Goal: Transaction & Acquisition: Book appointment/travel/reservation

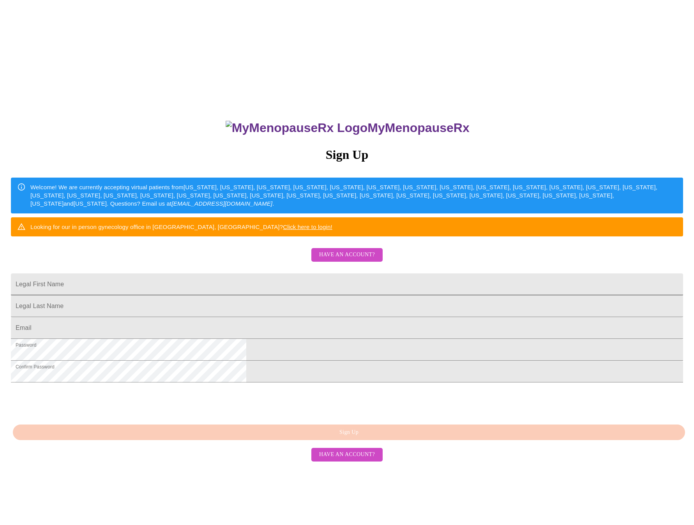
click at [261, 295] on input "Legal First Name" at bounding box center [347, 284] width 672 height 22
click at [341, 260] on span "Have an account?" at bounding box center [347, 255] width 56 height 10
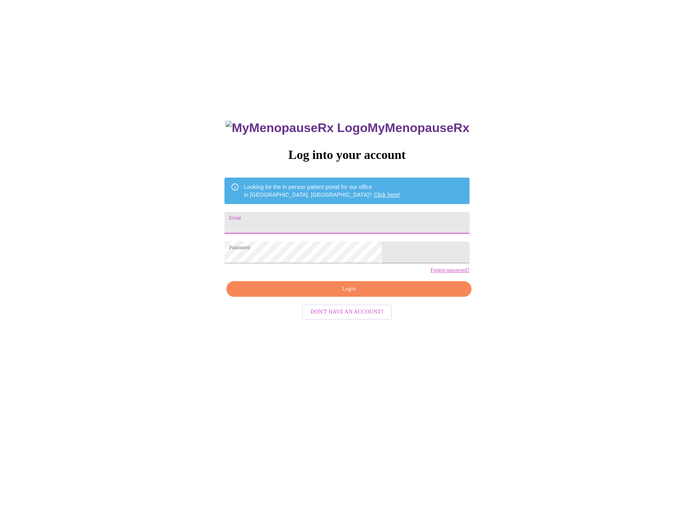
click at [322, 216] on input "Email" at bounding box center [346, 223] width 245 height 22
type input "jenny@jennyruff.com"
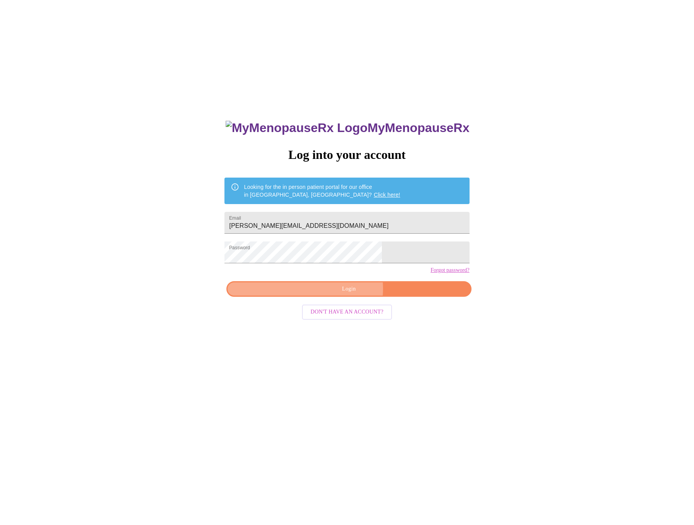
click at [344, 294] on span "Login" at bounding box center [348, 289] width 227 height 10
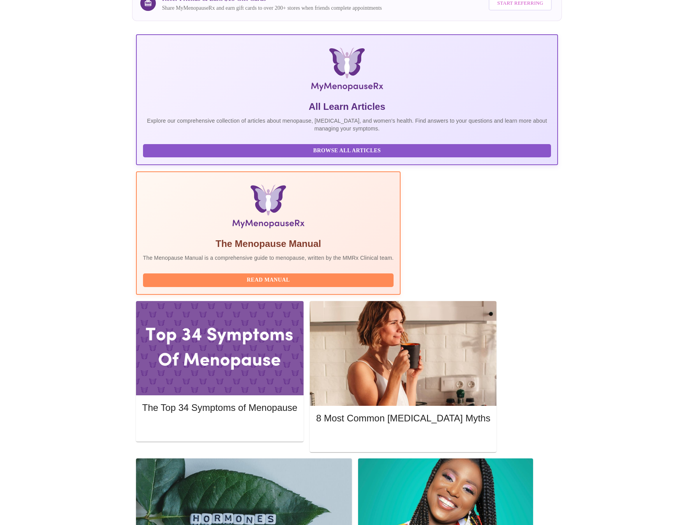
scroll to position [101, 0]
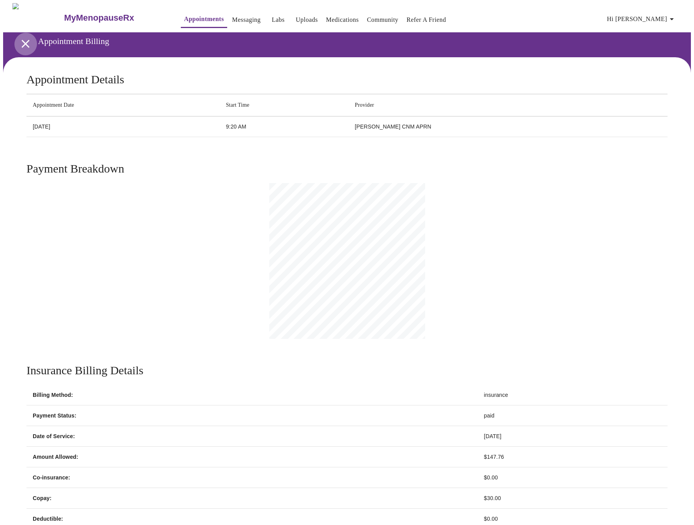
click at [21, 43] on icon "open drawer" at bounding box center [25, 44] width 8 height 8
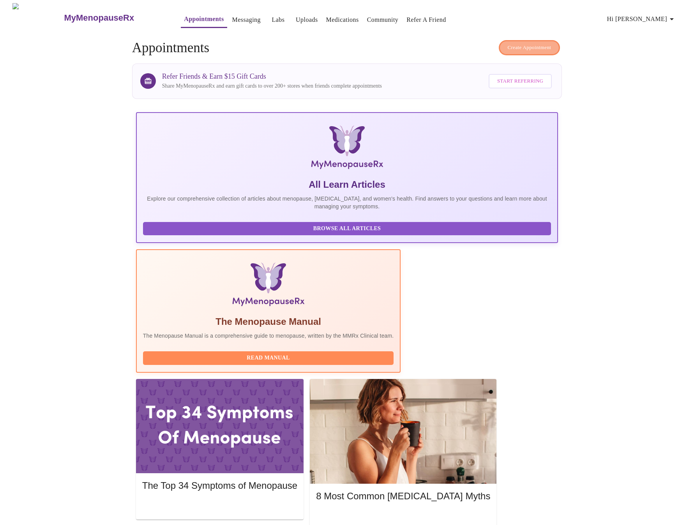
click at [530, 44] on span "Create Appointment" at bounding box center [530, 47] width 44 height 9
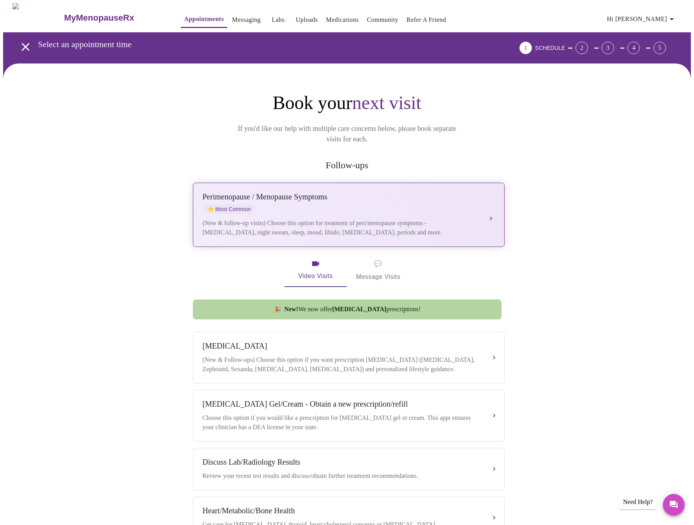
click at [467, 219] on div "(New & follow-up visits) Choose this option for treatment of peri/menopause sym…" at bounding box center [341, 228] width 277 height 19
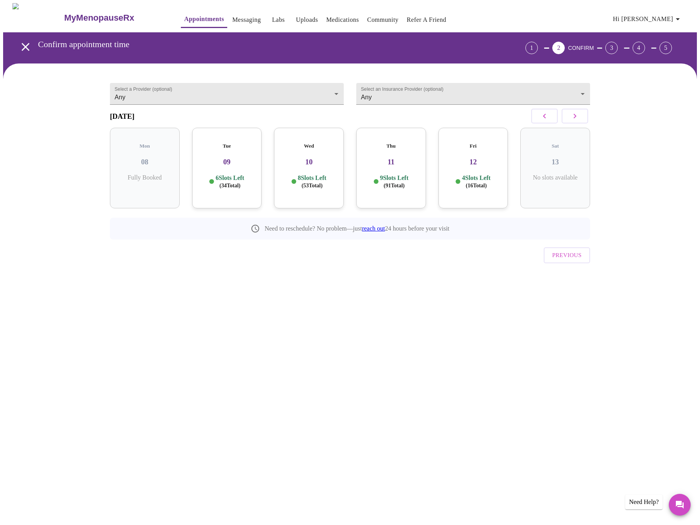
click at [576, 121] on icon "button" at bounding box center [574, 115] width 9 height 9
click at [313, 163] on h3 "15" at bounding box center [308, 162] width 57 height 9
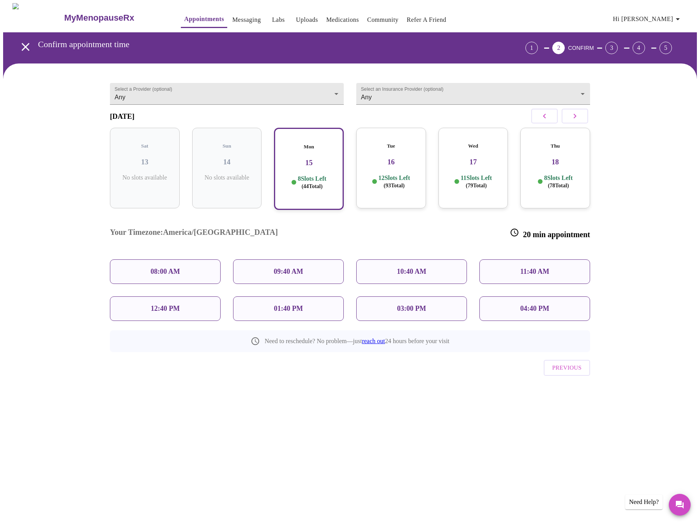
click at [287, 268] on p "09:40 AM" at bounding box center [288, 272] width 30 height 8
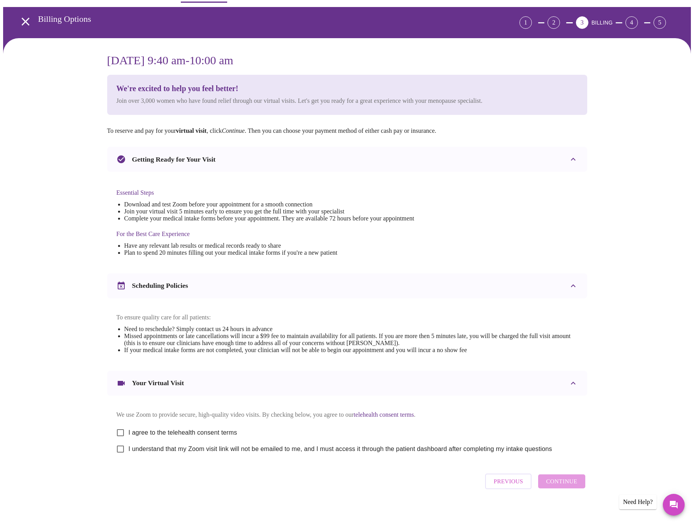
scroll to position [40, 0]
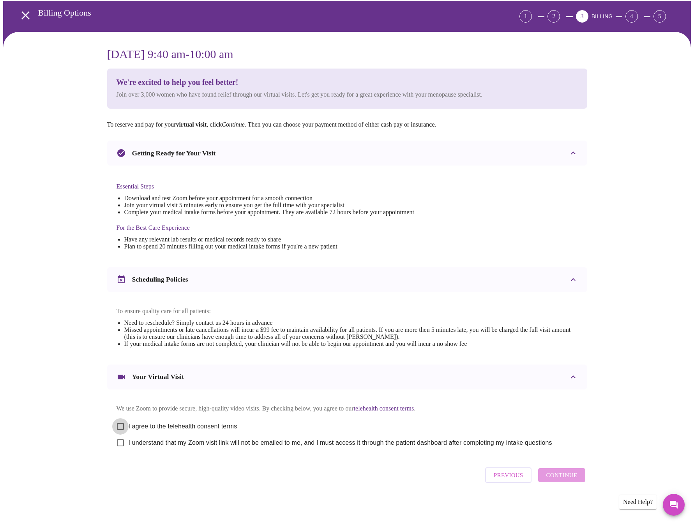
click at [117, 424] on input "I agree to the telehealth consent terms" at bounding box center [120, 426] width 16 height 16
checkbox input "true"
click at [119, 442] on input "I understand that my Zoom visit link will not be emailed to me, and I must acce…" at bounding box center [120, 443] width 16 height 16
checkbox input "true"
click at [568, 479] on span "Continue" at bounding box center [561, 475] width 31 height 10
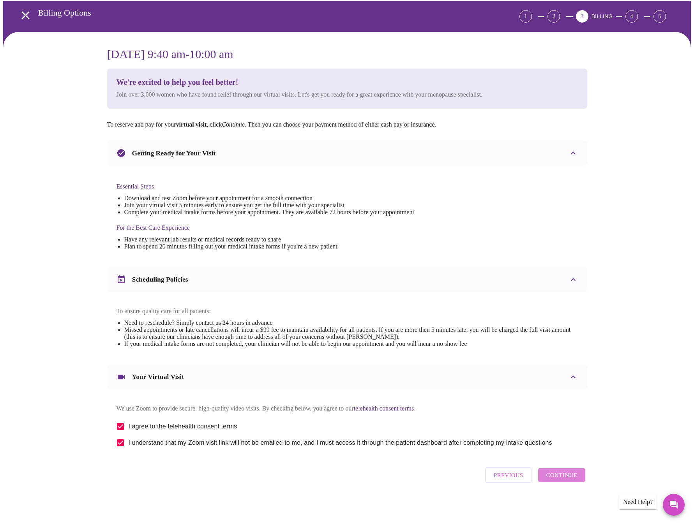
scroll to position [0, 0]
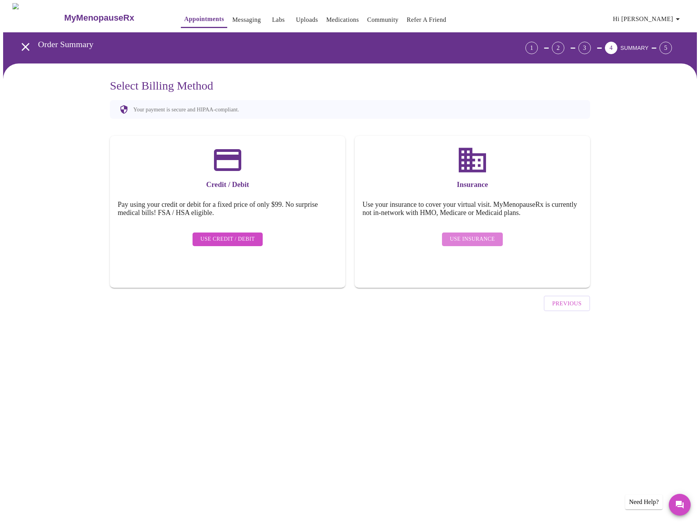
click at [477, 234] on span "Use Insurance" at bounding box center [472, 239] width 45 height 10
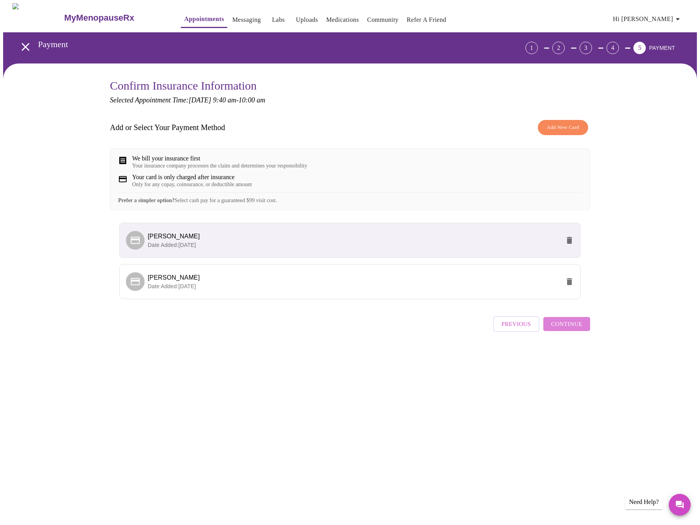
click at [572, 329] on span "Continue" at bounding box center [566, 324] width 31 height 10
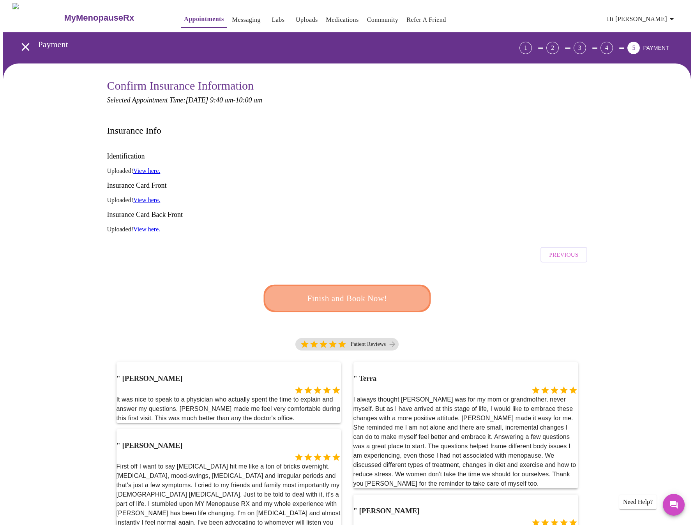
click at [357, 291] on span "Finish and Book Now!" at bounding box center [347, 298] width 144 height 14
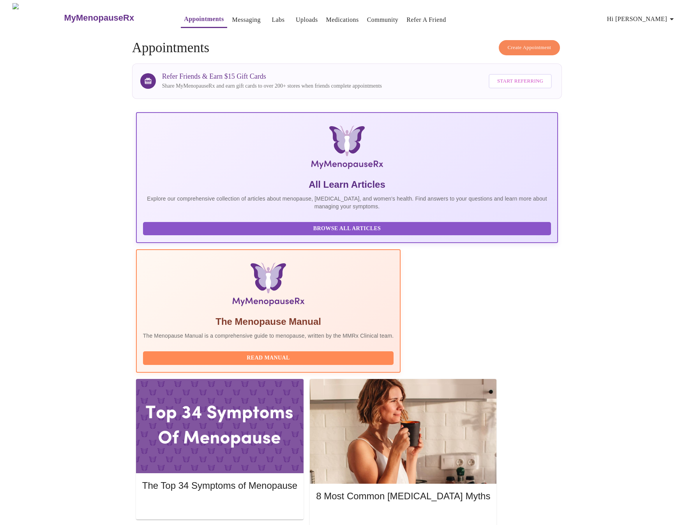
click at [189, 16] on link "Appointments" at bounding box center [204, 19] width 40 height 11
click at [232, 18] on link "Messaging" at bounding box center [246, 19] width 28 height 11
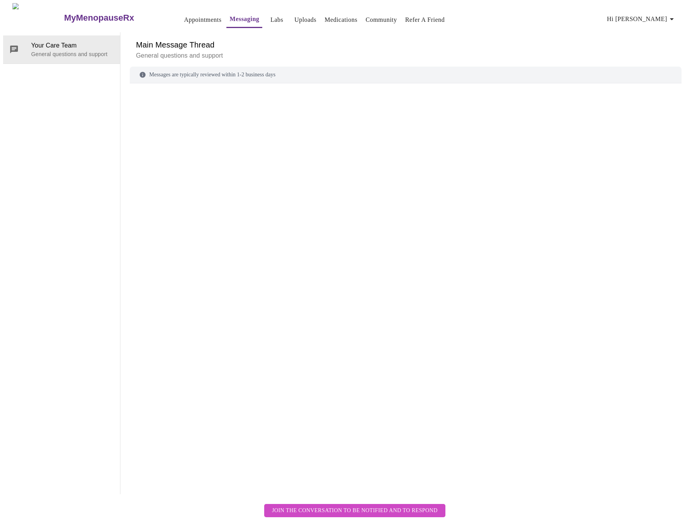
scroll to position [29, 0]
